Goal: Ask a question: Seek information or help from site administrators or community

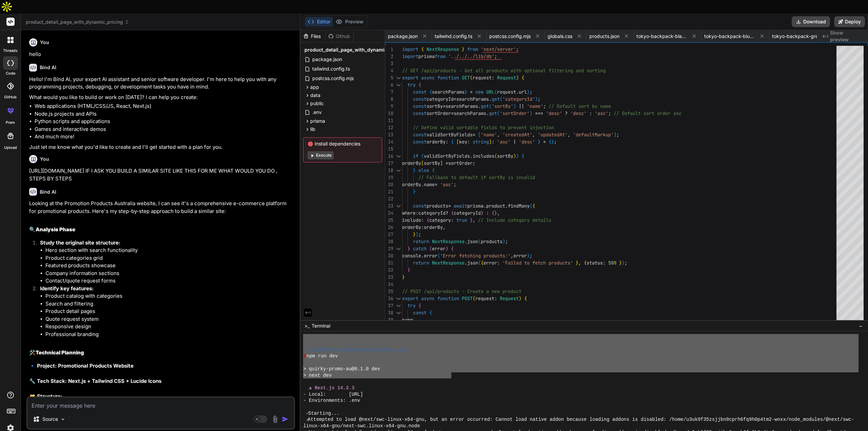
scroll to position [1183, 0]
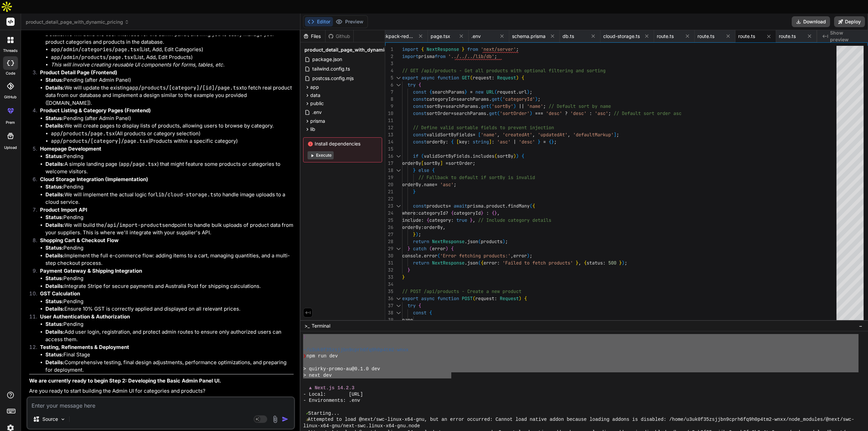
click at [258, 290] on p "GST Calculation" at bounding box center [167, 294] width 254 height 8
click at [69, 397] on div "Source Agent Mode. When this toggle is activated, AI automatically makes decisi…" at bounding box center [160, 412] width 269 height 33
click at [48, 397] on textarea at bounding box center [160, 403] width 266 height 12
click at [73, 397] on textarea at bounding box center [160, 403] width 266 height 12
type textarea "a"
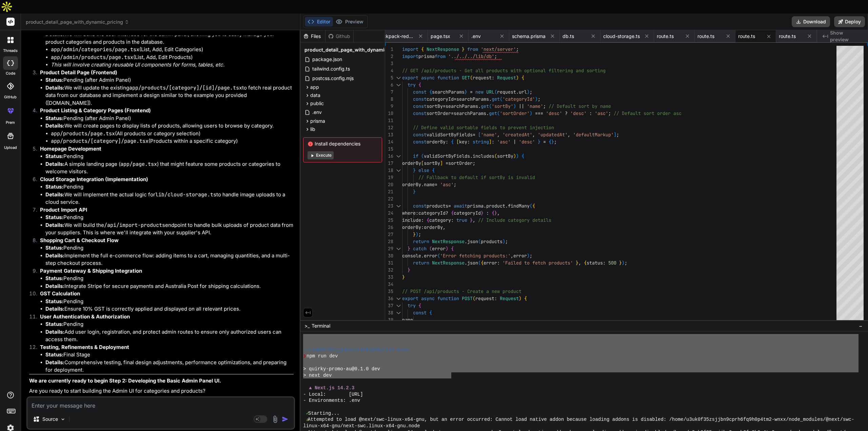
type textarea "x"
type textarea "ar"
type textarea "x"
type textarea "are"
type textarea "x"
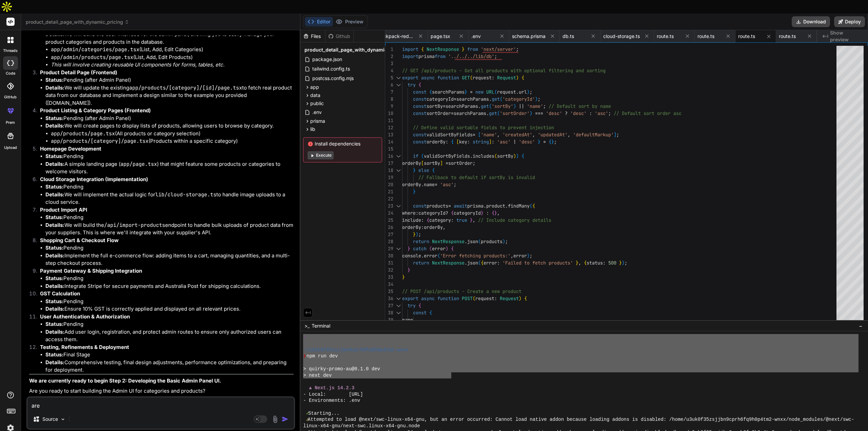
type textarea "[PERSON_NAME]"
type textarea "x"
type textarea "are"
type textarea "x"
type textarea "are"
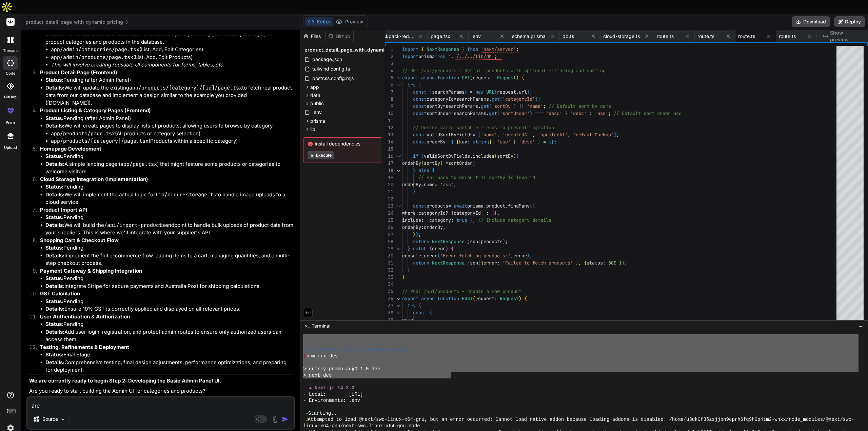
type textarea "x"
type textarea "are t"
type textarea "x"
type textarea "are"
type textarea "x"
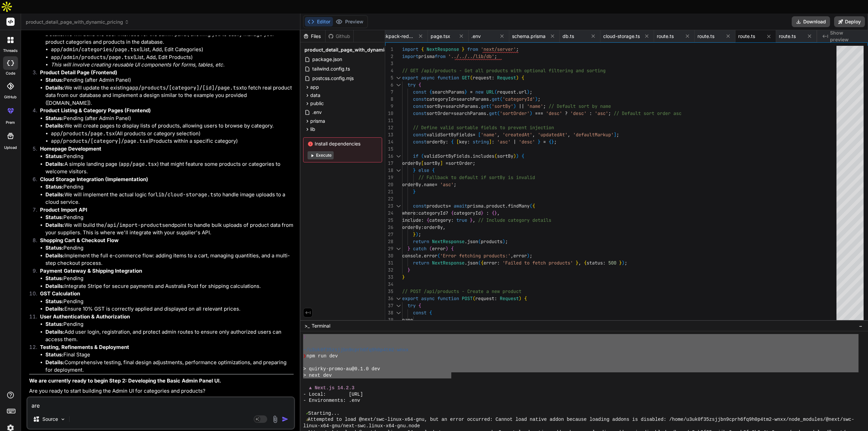
type textarea "are y"
type textarea "x"
type textarea "are yo"
type textarea "x"
type textarea "are you"
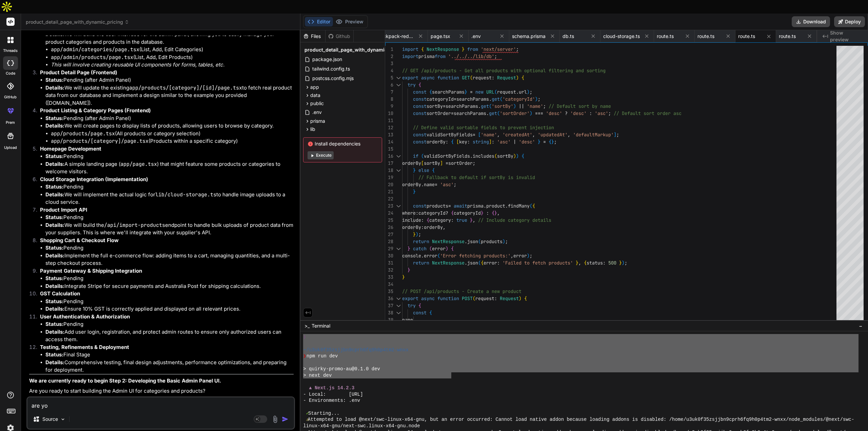
type textarea "x"
type textarea "are you"
type textarea "x"
type textarea "are you c"
type textarea "x"
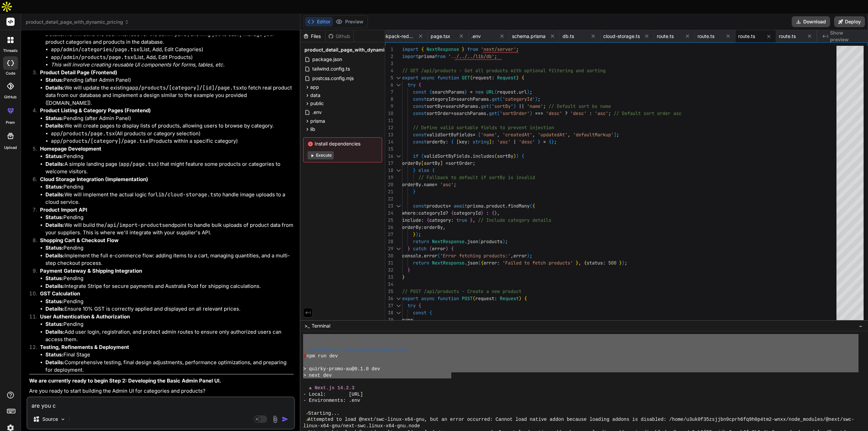
type textarea "are you cl"
type textarea "x"
type textarea "are you cle"
type textarea "x"
type textarea "are you clea"
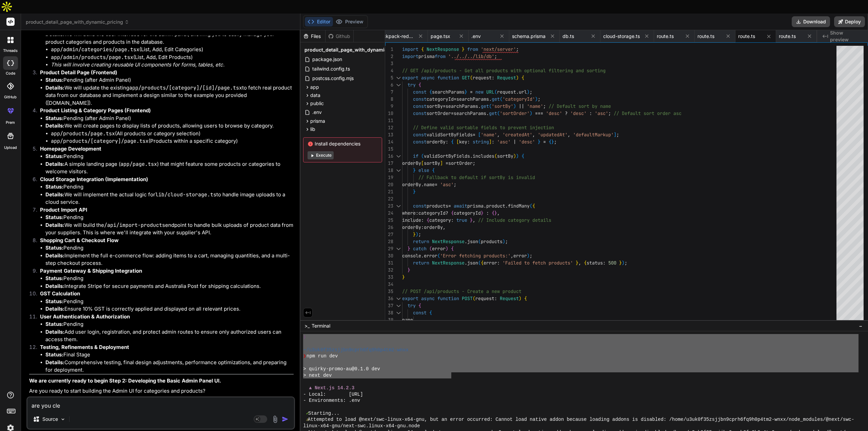
type textarea "x"
type textarea "are you clear"
type textarea "x"
type textarea "are you clear"
type textarea "x"
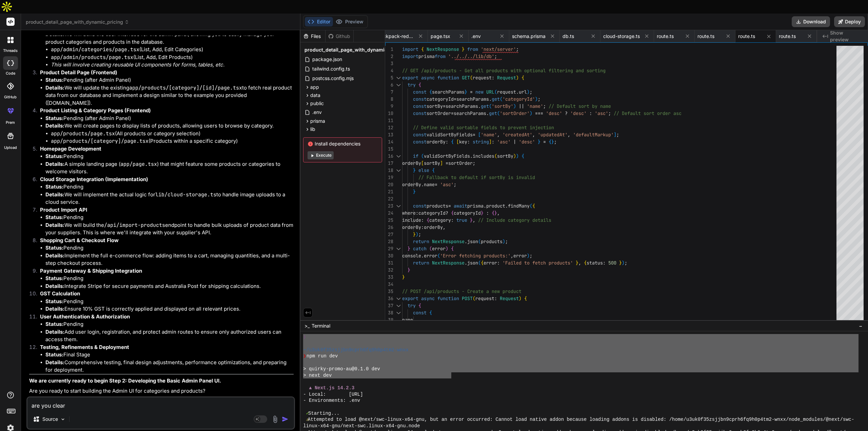
type textarea "are you clear o"
type textarea "x"
type textarea "are you clear of"
type textarea "x"
type textarea "are you clear of"
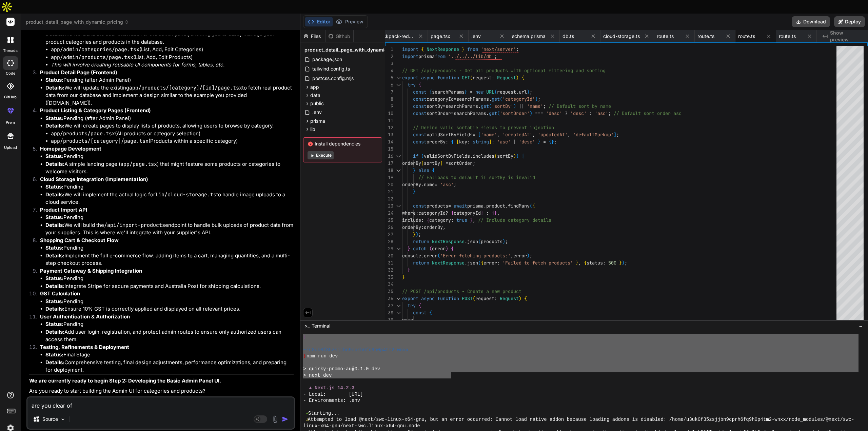
type textarea "x"
type textarea "are you clear of w"
type textarea "x"
type textarea "are you clear of wh"
type textarea "x"
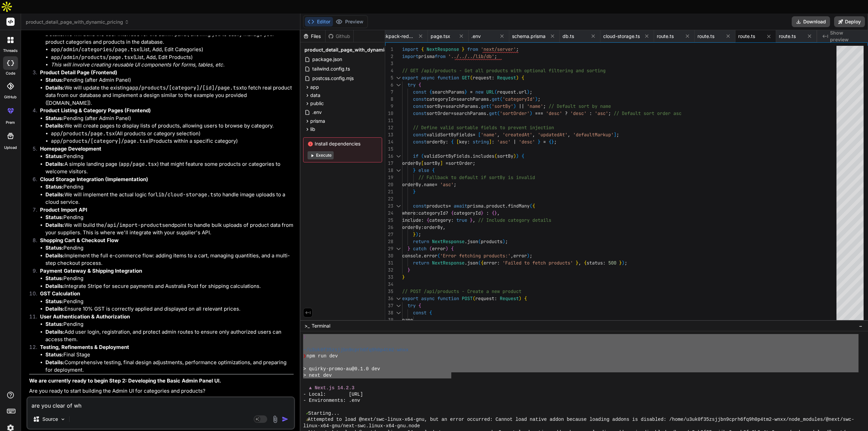
type textarea "are you clear of wha"
type textarea "x"
type textarea "are you clear of what"
type textarea "x"
type textarea "are you clear of what"
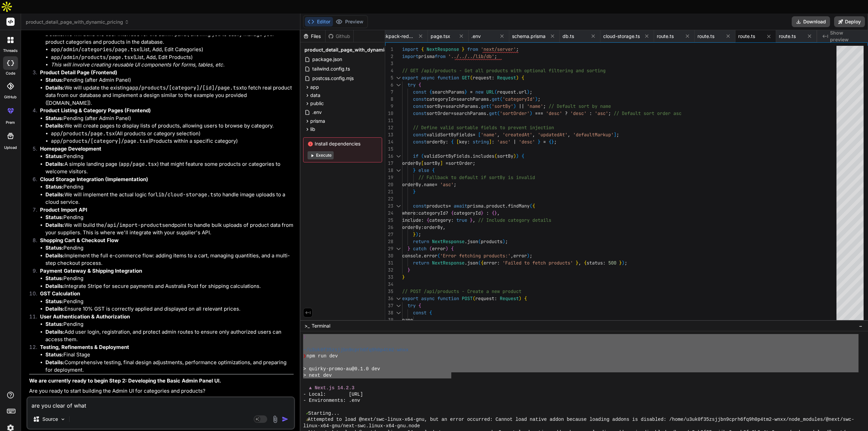
type textarea "x"
type textarea "are you clear of what i"
type textarea "x"
type textarea "are you clear of what i"
type textarea "x"
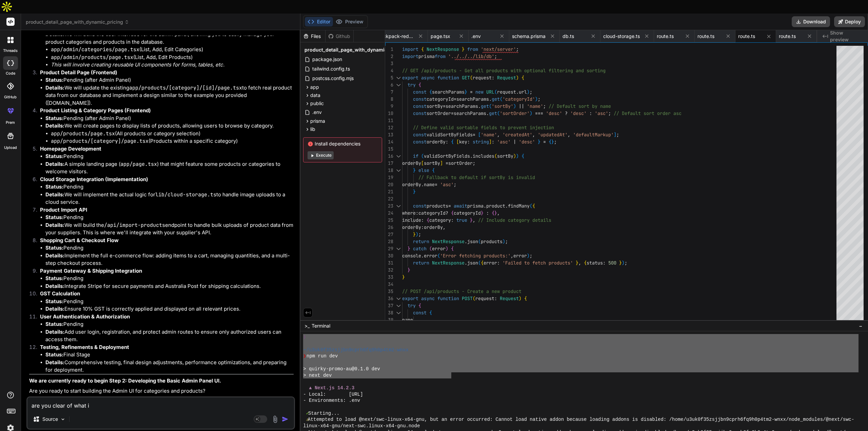
type textarea "are you clear of what i w"
type textarea "x"
type textarea "are you clear of what i wa"
type textarea "x"
type textarea "are you clear of what i wan"
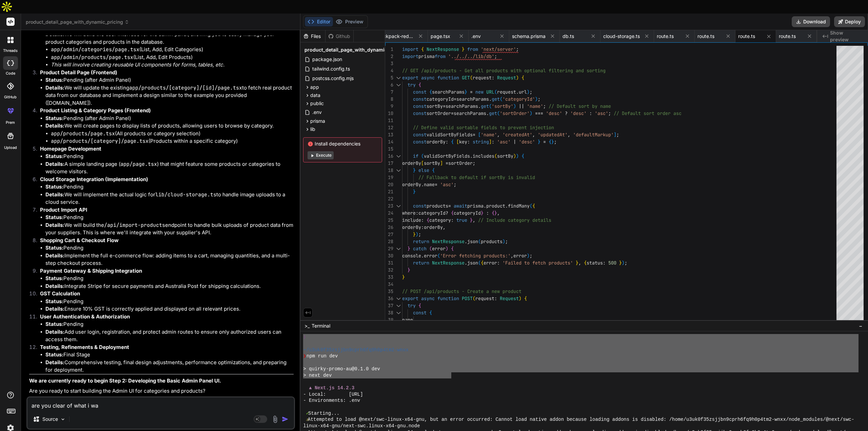
type textarea "x"
type textarea "are you clear of what i want"
type textarea "x"
type textarea "are you clear of what i want"
type textarea "x"
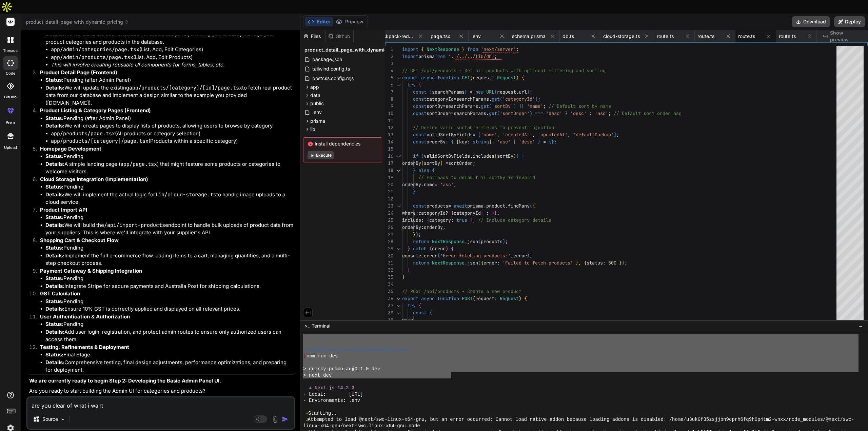
type textarea "are you clear of what i want a"
type textarea "x"
type textarea "are you clear of what i want ab"
type textarea "x"
type textarea "are you clear of what i want abo"
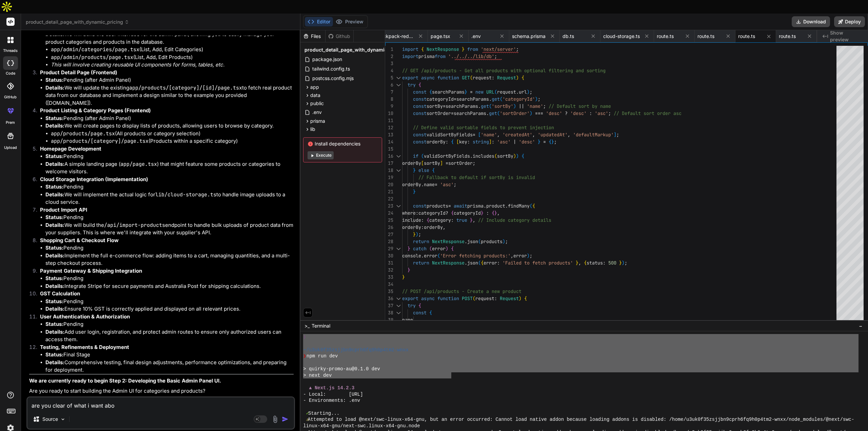
type textarea "x"
type textarea "are you clear of what i want abou"
type textarea "x"
type textarea "are you clear of what i want about"
type textarea "x"
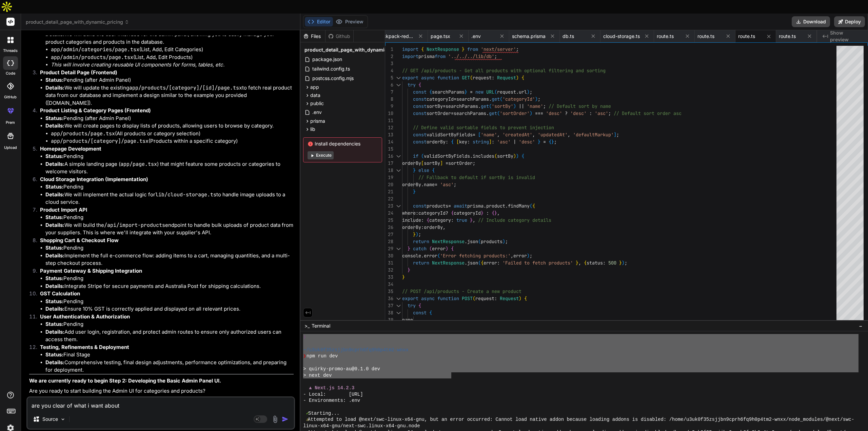
type textarea "are you clear of what i want about"
type textarea "x"
type textarea "are you clear of what i want about t"
type textarea "x"
type textarea "are you clear of what i want about th"
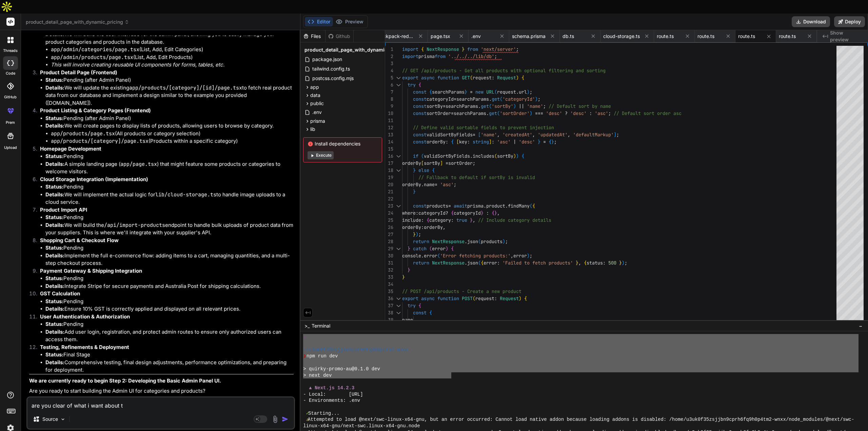
type textarea "x"
type textarea "are you clear of what i want about the"
type textarea "x"
type textarea "are you clear of what i want about the"
type textarea "x"
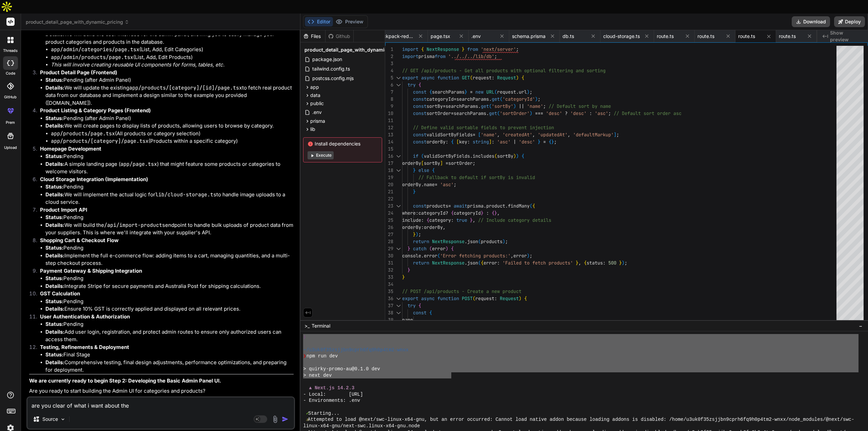
type textarea "are you clear of what i want about the w"
type textarea "x"
type textarea "are you clear of what i want about the we"
type textarea "x"
type textarea "are you clear of what i want about the web"
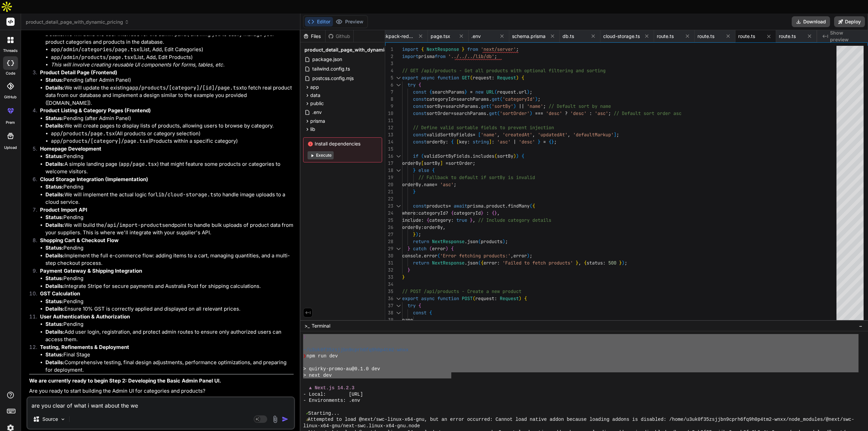
type textarea "x"
type textarea "are you clear of what i want about the webs"
type textarea "x"
type textarea "are you clear of what i want about the websi"
type textarea "x"
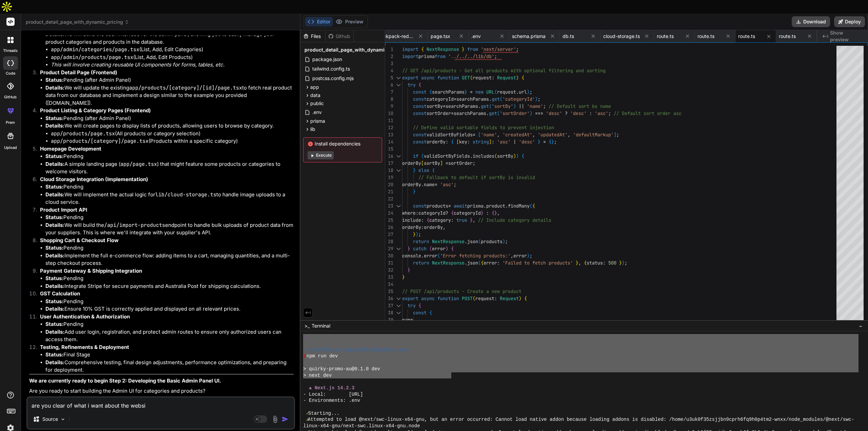
type textarea "are you clear of what i want about the websit"
type textarea "x"
type textarea "are you clear of what i want about the website"
type textarea "x"
type textarea "are you clear of what i want about the website,"
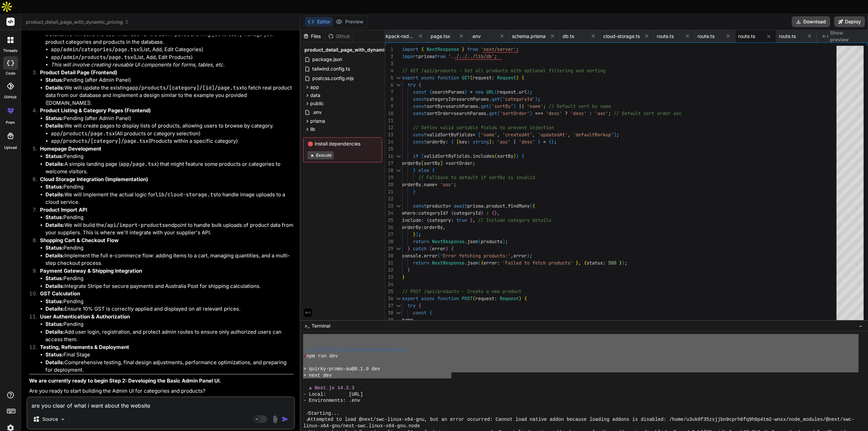
type textarea "x"
type textarea "are you clear of what i want about the website,"
type textarea "x"
type textarea "are you clear of what i want about the website, e"
type textarea "x"
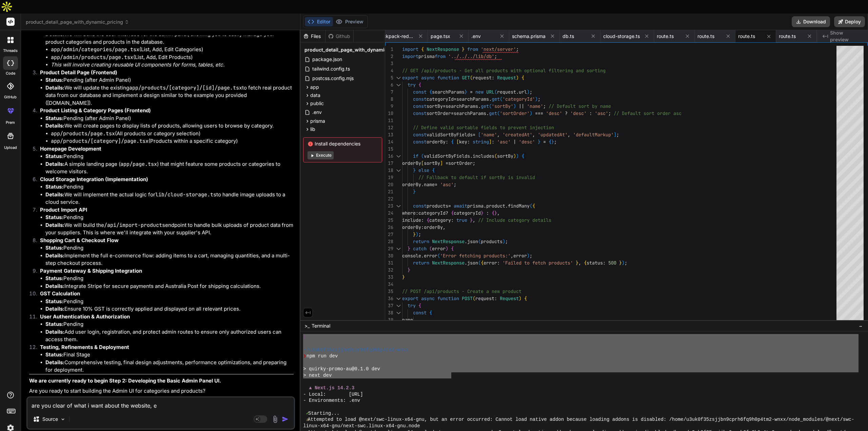
type textarea "are you clear of what i want about the website, es"
type textarea "x"
type textarea "are you clear of what i want about the website, esp"
type textarea "x"
type textarea "are you clear of what i want about the website, espe"
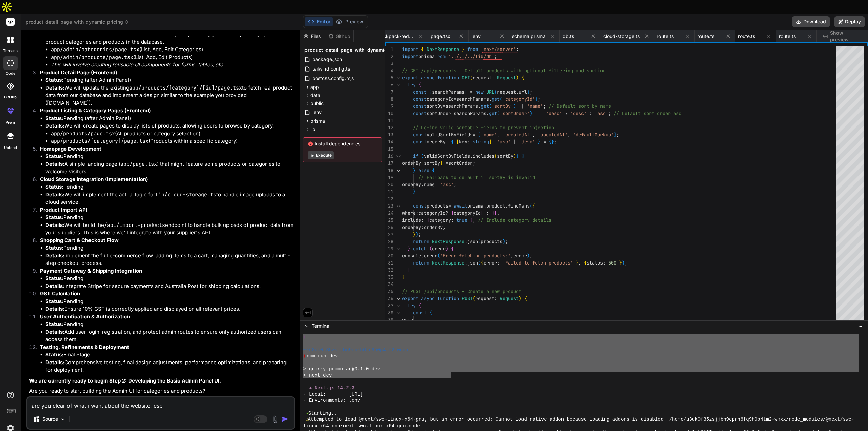
type textarea "x"
type textarea "are you clear of what i want about the website, espec"
type textarea "x"
type textarea "are you clear of what i want about the website, especi"
type textarea "x"
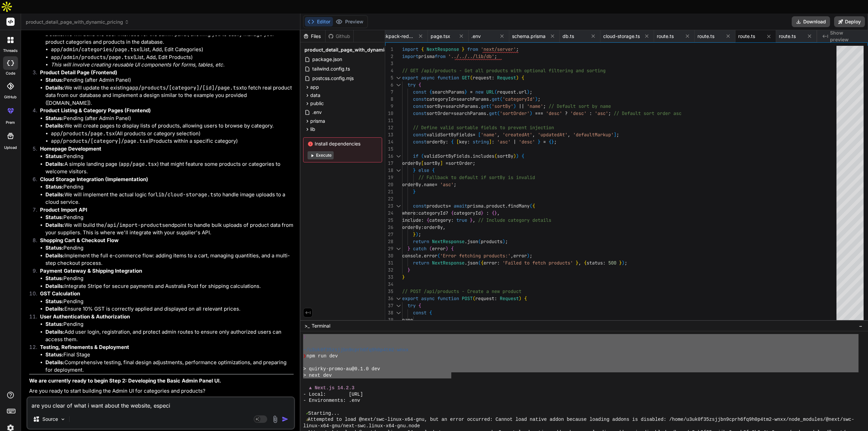
type textarea "are you clear of what i want about the website, especia"
type textarea "x"
type textarea "are you clear of what i want about the website, especial"
type textarea "x"
type textarea "are you clear of what i want about the website, especiall"
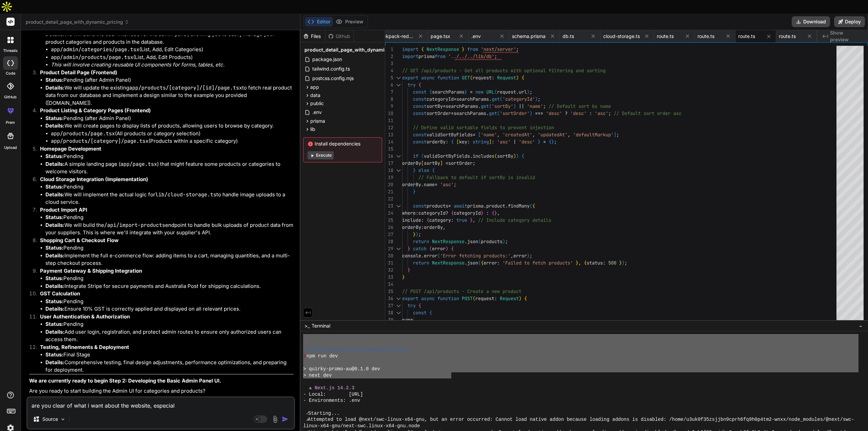
type textarea "x"
type textarea "are you clear of what i want about the website, especially"
type textarea "x"
type textarea "are you clear of what i want about the website, especially"
type textarea "x"
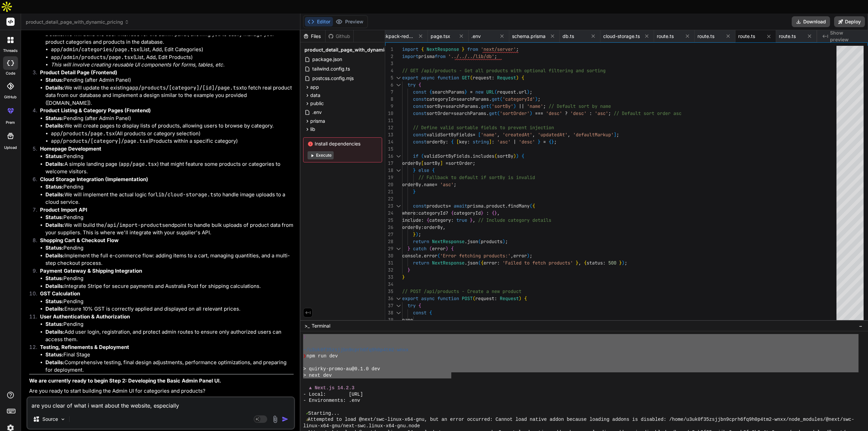
type textarea "are you clear of what i want about the website, especially o"
type textarea "x"
type textarea "are you clear of what i want about the website, especially on"
type textarea "x"
type textarea "are you clear of what i want about the website, especially on"
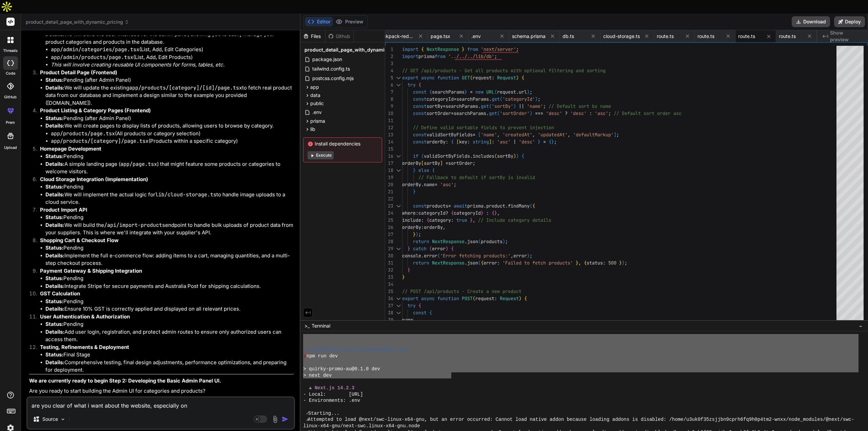
type textarea "x"
type textarea "are you clear of what i want about the website, especially on t"
type textarea "x"
type textarea "are you clear of what i want about the website, especially on th"
type textarea "x"
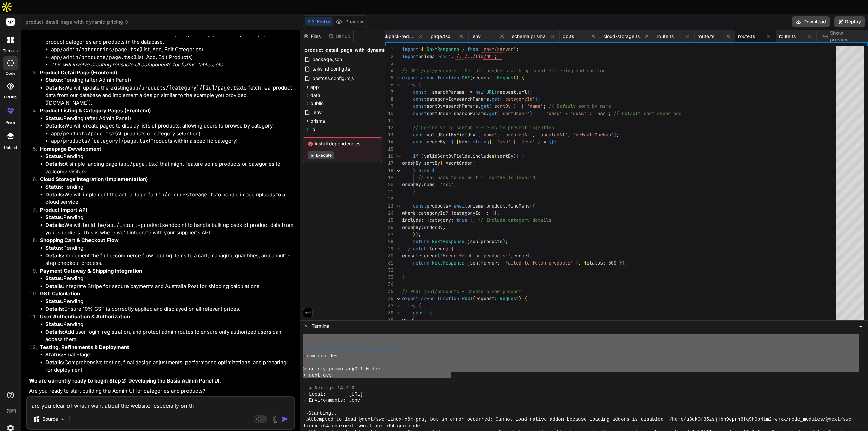
type textarea "are you clear of what i want about the website, especially on the"
type textarea "x"
type textarea "are you clear of what i want about the website, especially on the"
type textarea "x"
type textarea "are you clear of what i want about the website, especially on the p"
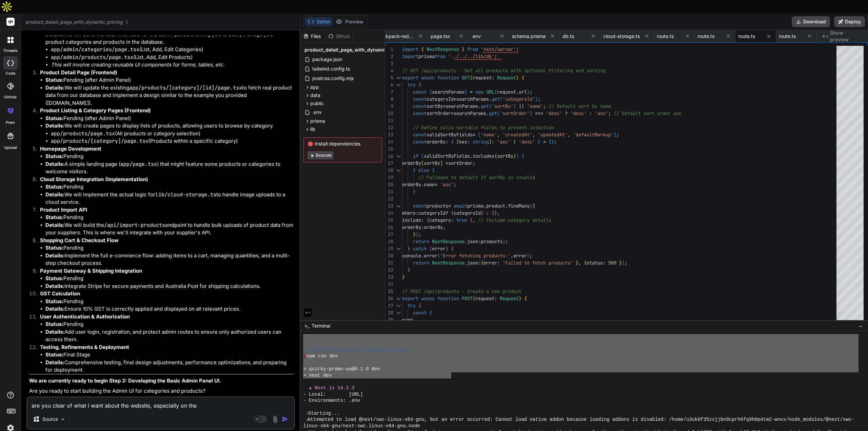
type textarea "x"
type textarea "are you clear of what i want about the website, especially on the pr"
type textarea "x"
type textarea "are you clear of what i want about the website, especially on the pro"
type textarea "x"
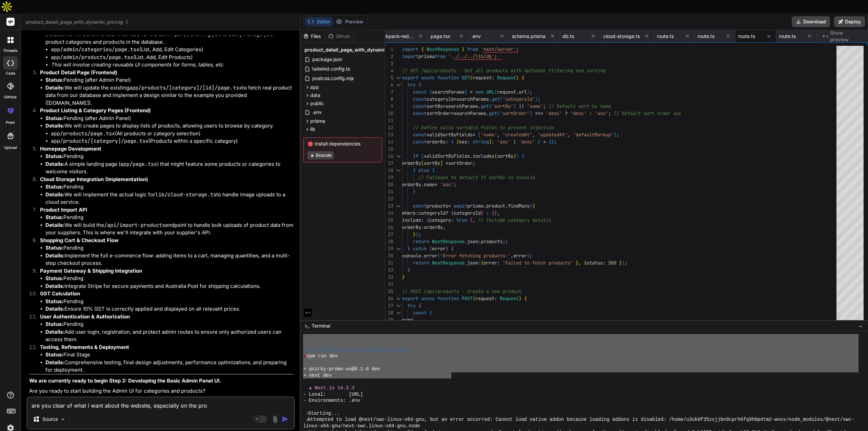
type textarea "are you clear of what i want about the website, especially on the prod"
type textarea "x"
type textarea "are you clear of what i want about the website, especially on the produ"
type textarea "x"
type textarea "are you clear of what i want about the website, especially on the produc"
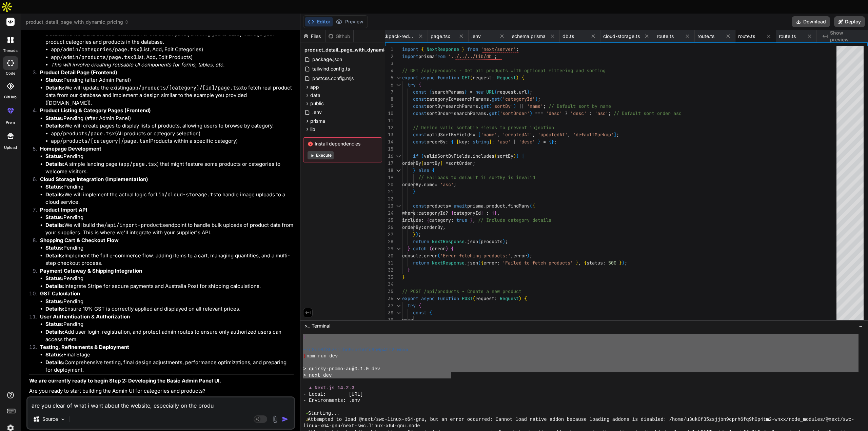
type textarea "x"
type textarea "are you clear of what i want about the website, especially on the product"
type textarea "x"
type textarea "are you clear of what i want about the website, especially on the product"
type textarea "x"
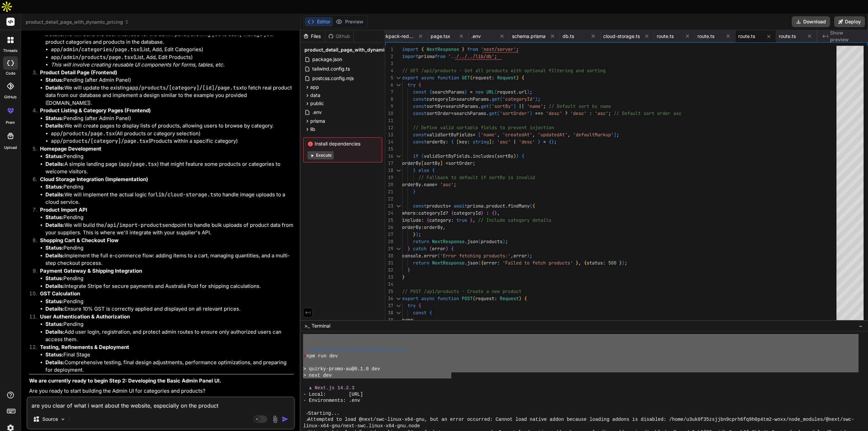
type textarea "are you clear of what i want about the website, especially on the product p"
type textarea "x"
type textarea "are you clear of what i want about the website, especially on the product pa"
type textarea "x"
type textarea "are you clear of what i want about the website, especially on the product pag"
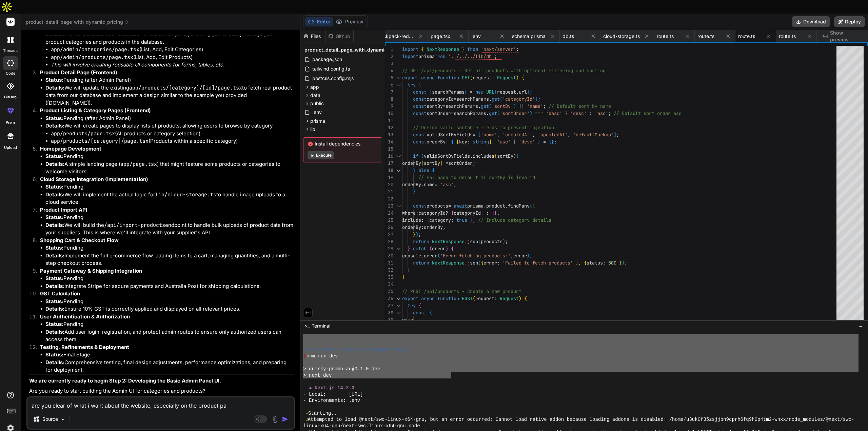
type textarea "x"
type textarea "are you clear of what i want about the website, especially on the product page"
type textarea "x"
type textarea "are you clear of what i want about the website, especially on the product page,"
type textarea "x"
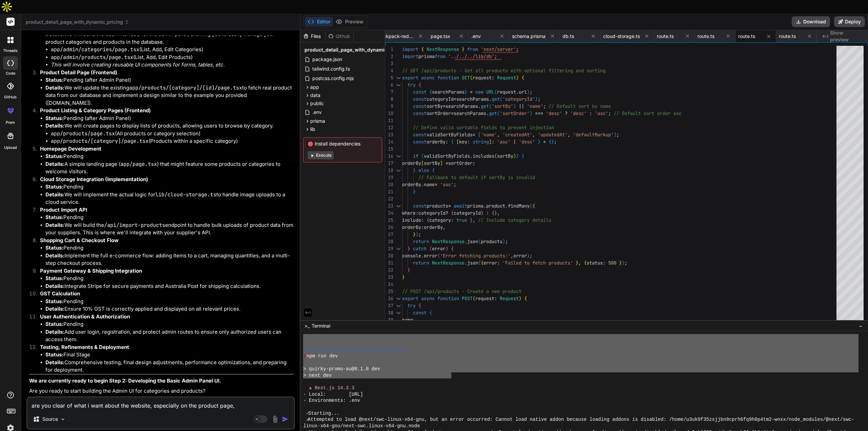
type textarea "are you clear of what i want about the website, especially on the product page,"
type textarea "x"
type textarea "are you clear of what i want about the website, especially on the product page,…"
type textarea "x"
type textarea "are you clear of what i want about the website, especially on the product page,…"
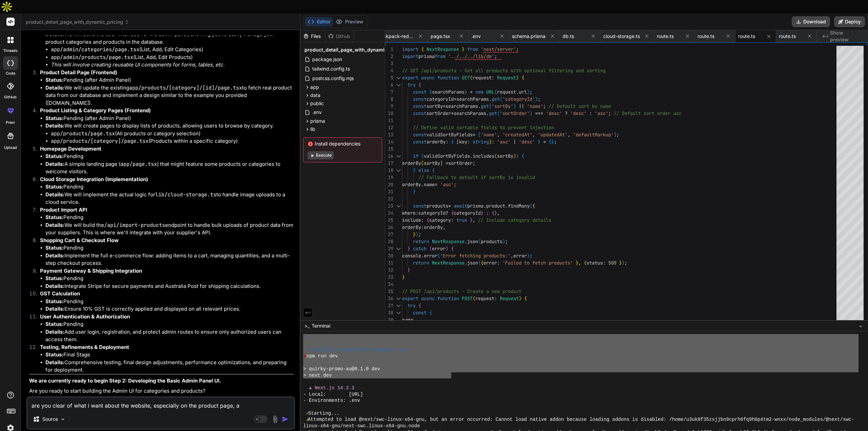
type textarea "x"
type textarea "are you clear of what i want about the website, especially on the product page,…"
type textarea "x"
type textarea "are you clear of what i want about the website, especially on the product page,…"
type textarea "x"
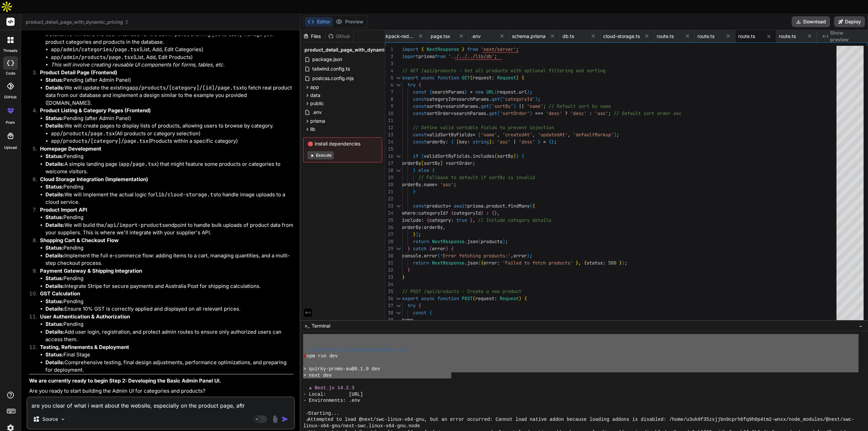
type textarea "are you clear of what i want about the website, especially on the product page,…"
type textarea "x"
type textarea "are you clear of what i want about the website, especially on the product page,…"
type textarea "x"
type textarea "are you clear of what i want about the website, especially on the product page,…"
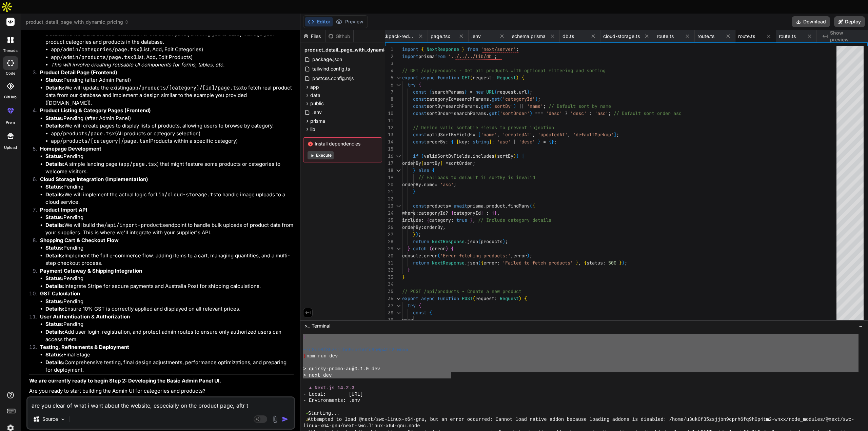
type textarea "x"
type textarea "are you clear of what i want about the website, especially on the product page,…"
type textarea "x"
type textarea "are you clear of what i want about the website, especially on the product page,…"
type textarea "x"
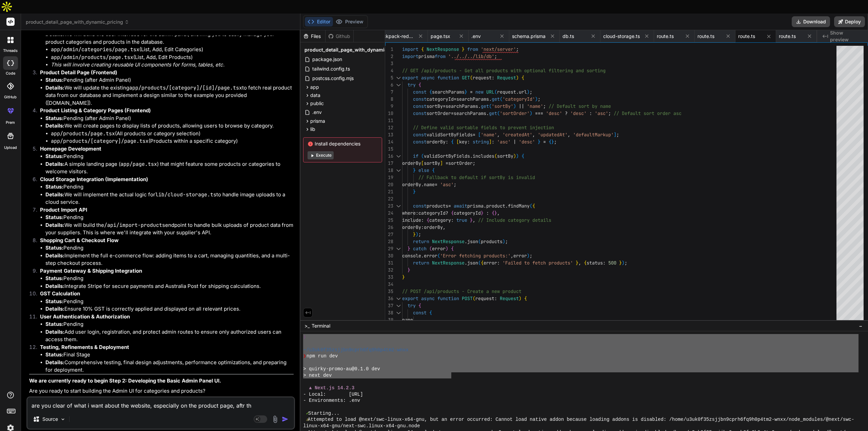
type textarea "are you clear of what i want about the website, especially on the product page,…"
type textarea "x"
type textarea "are you clear of what i want about the website, especially on the product page,…"
type textarea "x"
type textarea "are you clear of what i want about the website, especially on the product page,…"
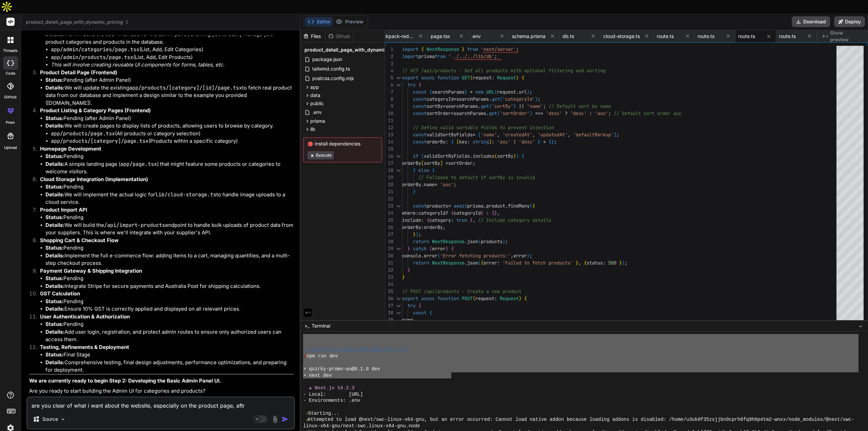
type textarea "x"
type textarea "are you clear of what i want about the website, especially on the product page,…"
type textarea "x"
type textarea "are you clear of what i want about the website, especially on the product page,…"
type textarea "x"
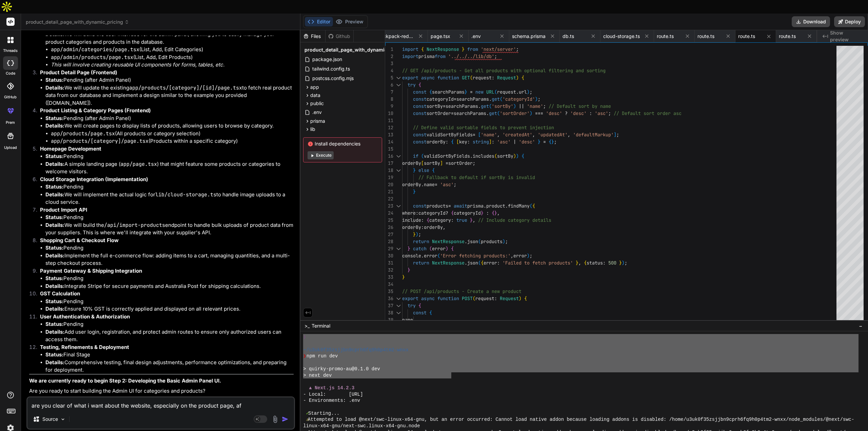
type textarea "are you clear of what i want about the website, especially on the product page,…"
type textarea "x"
type textarea "are you clear of what i want about the website, especially on the product page,"
type textarea "x"
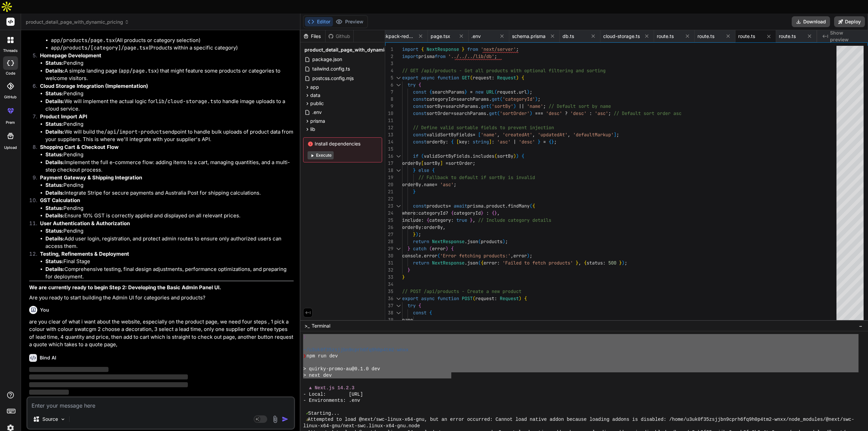
scroll to position [8922, 0]
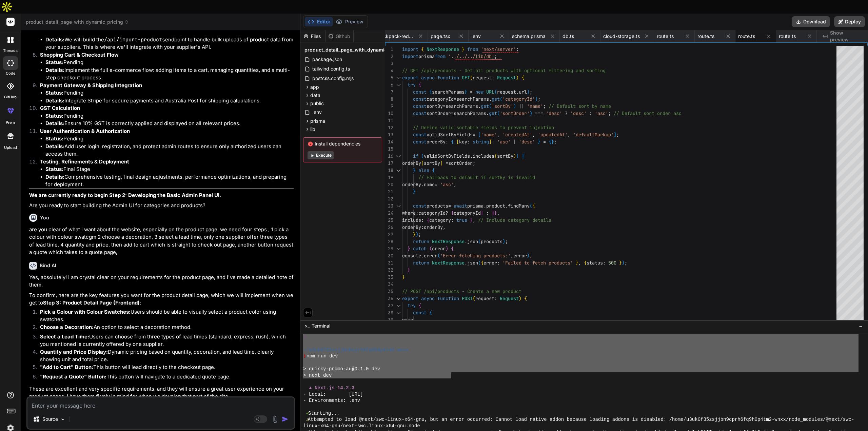
click at [241, 256] on p "are you clear of what i want about the website, especially on the product page,…" at bounding box center [161, 241] width 264 height 31
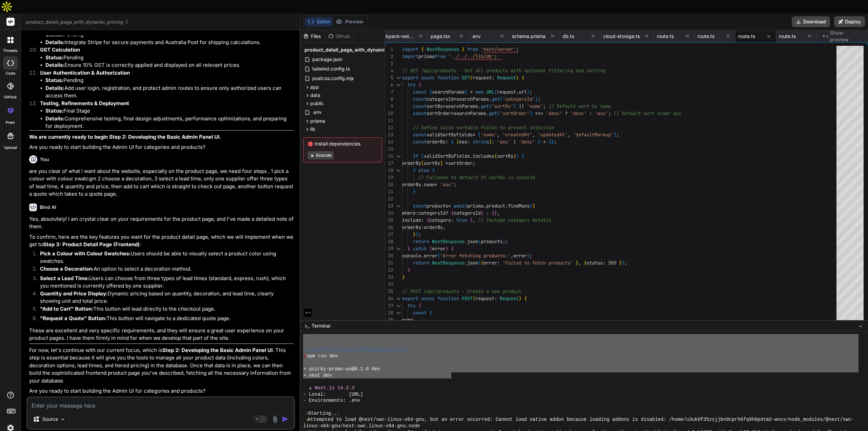
scroll to position [9073, 0]
click at [138, 397] on textarea at bounding box center [160, 403] width 266 height 12
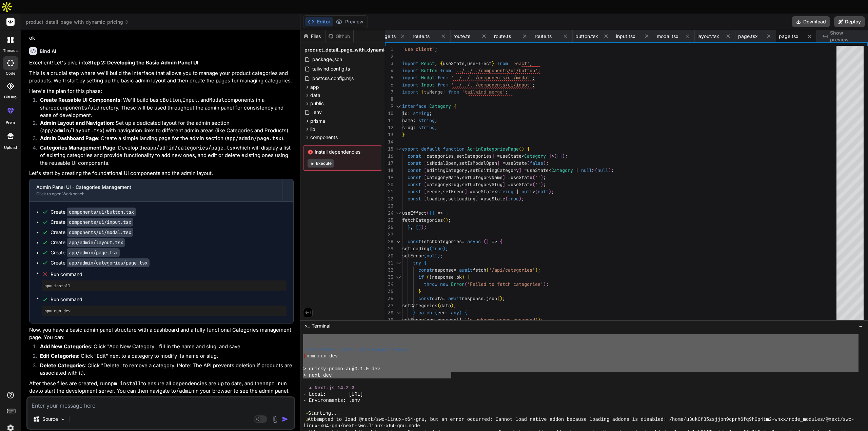
scroll to position [9451, 0]
click at [109, 397] on textarea at bounding box center [160, 403] width 266 height 12
click at [96, 412] on div "Source" at bounding box center [160, 420] width 266 height 16
click at [92, 397] on textarea at bounding box center [160, 403] width 266 height 12
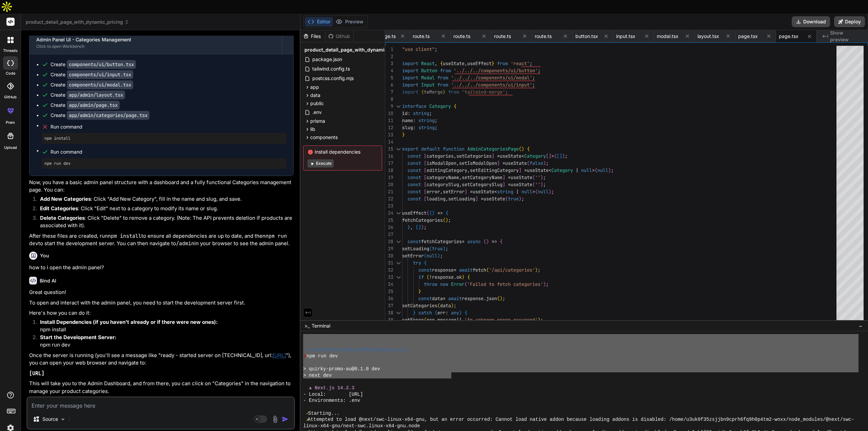
scroll to position [9599, 0]
click at [237, 319] on p "Install Dependencies (if you haven't already or if there were new ones): npm in…" at bounding box center [167, 325] width 254 height 15
drag, startPoint x: 93, startPoint y: 309, endPoint x: 39, endPoint y: 307, distance: 54.6
click at [39, 318] on li "Install Dependencies (if you haven't already or if there were new ones): npm in…" at bounding box center [164, 325] width 259 height 15
copy strong "Install Dependencies"
